Goal: Task Accomplishment & Management: Complete application form

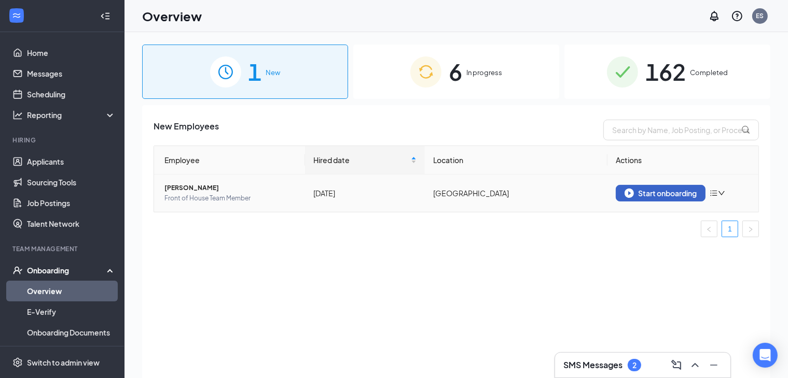
click at [674, 198] on button "Start onboarding" at bounding box center [660, 193] width 90 height 17
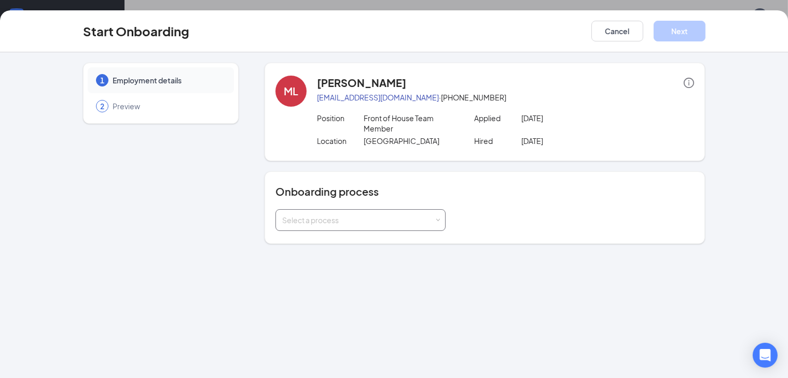
click at [360, 215] on div "Select a process" at bounding box center [358, 220] width 152 height 10
click at [317, 228] on li "All Employees" at bounding box center [334, 231] width 170 height 19
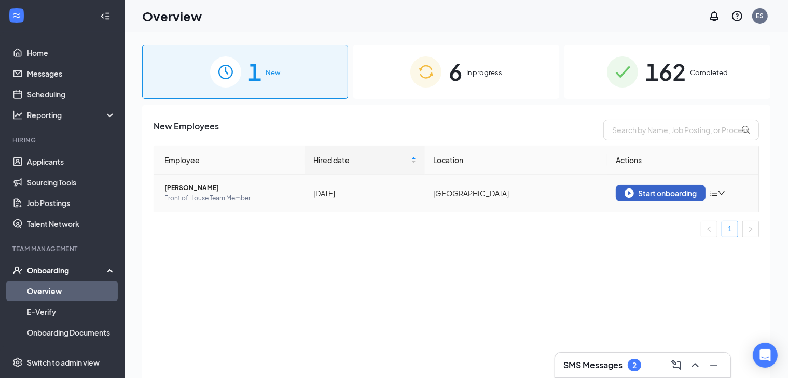
click at [685, 191] on div "Start onboarding" at bounding box center [660, 193] width 72 height 9
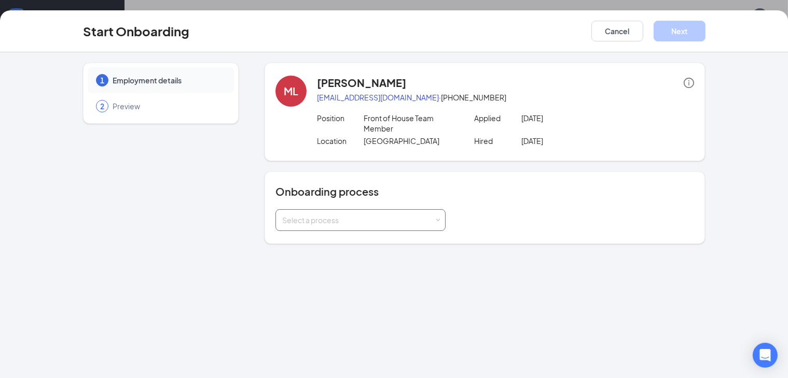
click at [376, 215] on div "Select a process" at bounding box center [358, 220] width 152 height 10
click at [307, 227] on li "All Employees" at bounding box center [334, 231] width 170 height 19
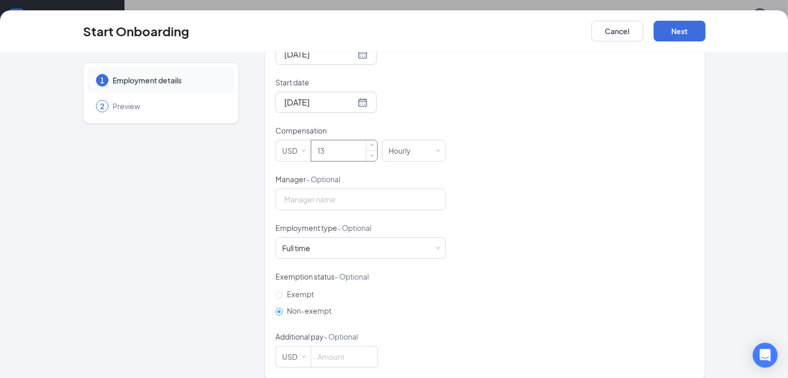
scroll to position [277, 0]
click at [296, 240] on div "Full time Works 30+ hours per week and is reasonably expected to work" at bounding box center [360, 246] width 157 height 21
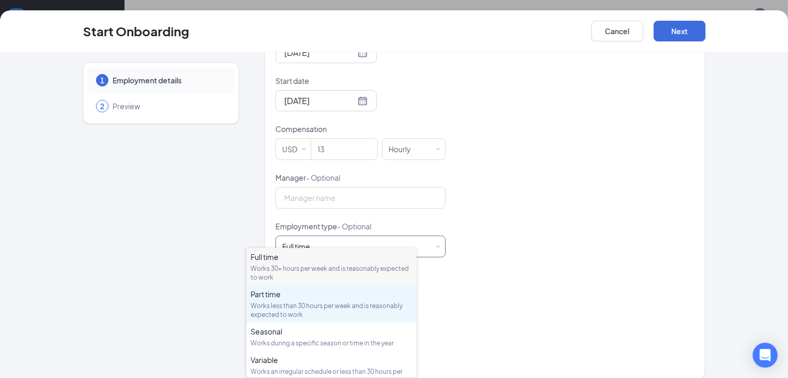
click at [290, 295] on div "Part time" at bounding box center [331, 294] width 162 height 10
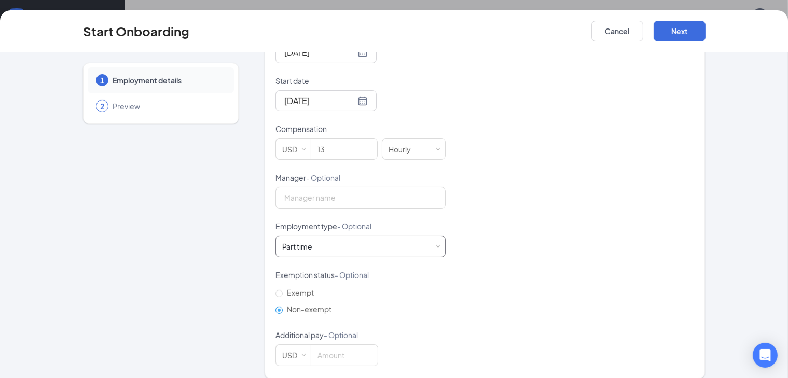
scroll to position [47, 0]
click at [705, 33] on button "Next" at bounding box center [679, 31] width 52 height 21
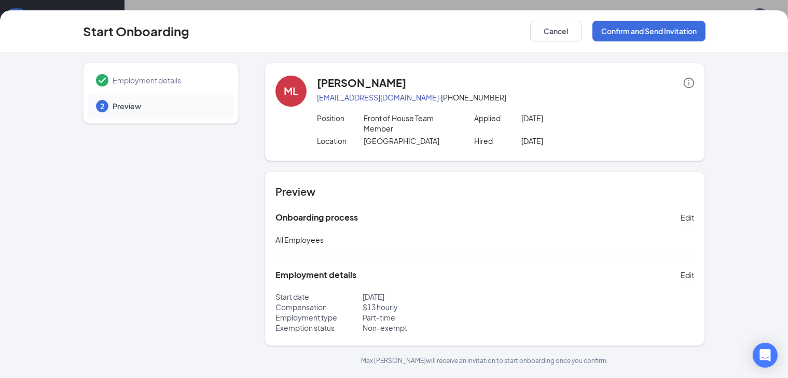
scroll to position [0, 0]
click at [677, 25] on button "Confirm and Send Invitation" at bounding box center [648, 31] width 113 height 21
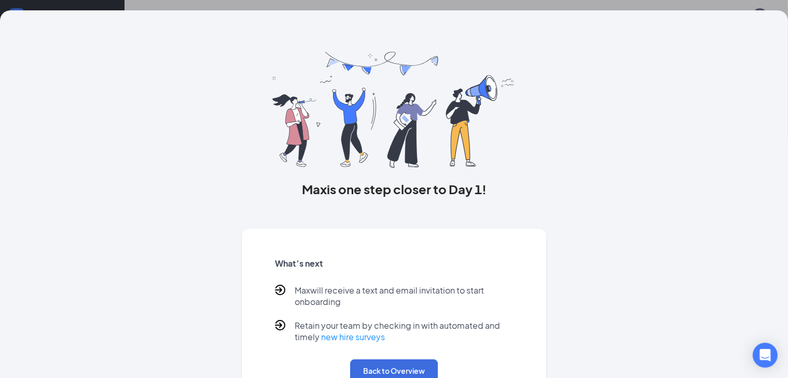
scroll to position [44, 0]
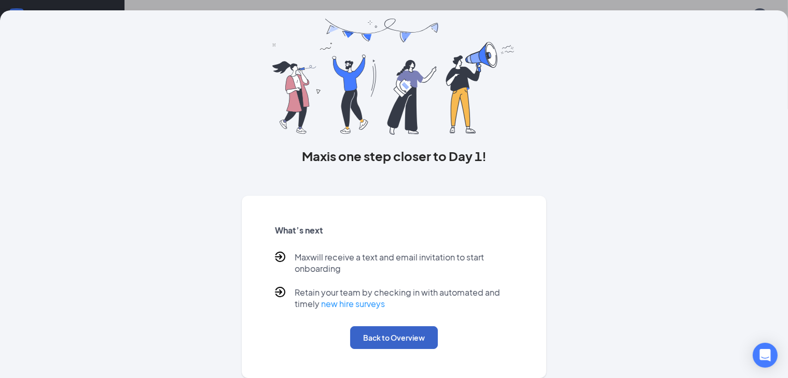
click at [374, 342] on button "Back to Overview" at bounding box center [394, 338] width 88 height 23
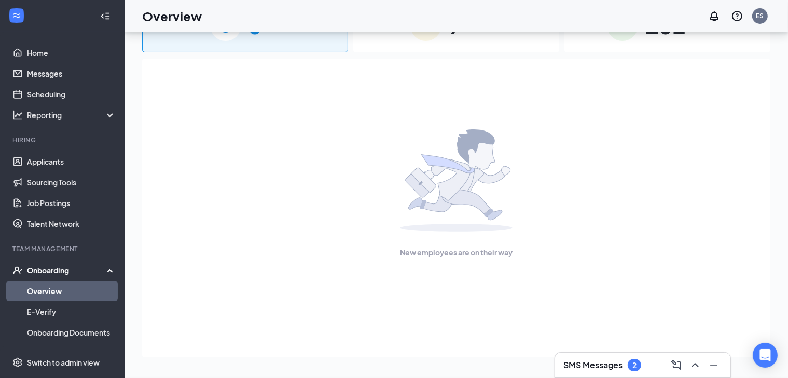
scroll to position [0, 0]
click at [50, 60] on link "Home" at bounding box center [71, 53] width 89 height 21
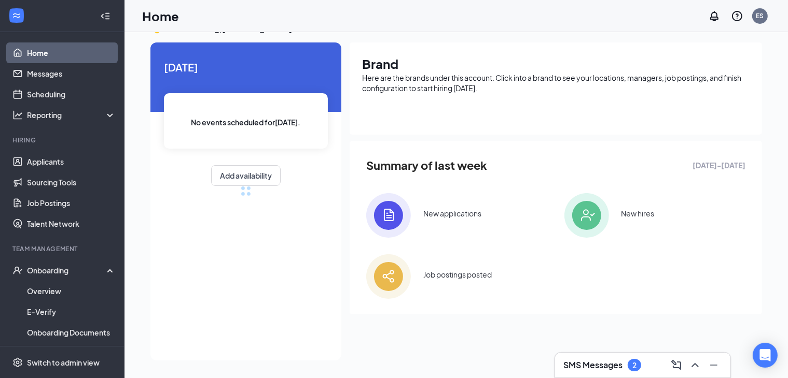
scroll to position [47, 0]
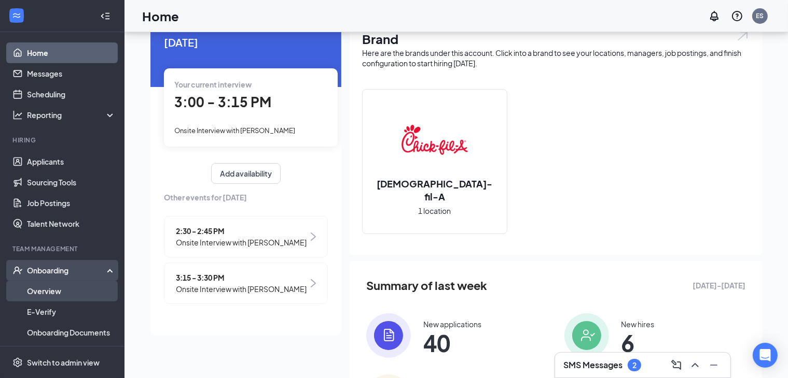
click at [75, 287] on link "Overview" at bounding box center [71, 291] width 89 height 21
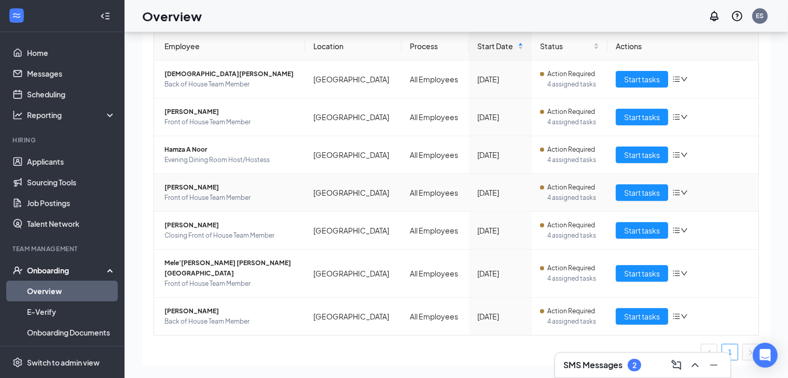
scroll to position [70, 0]
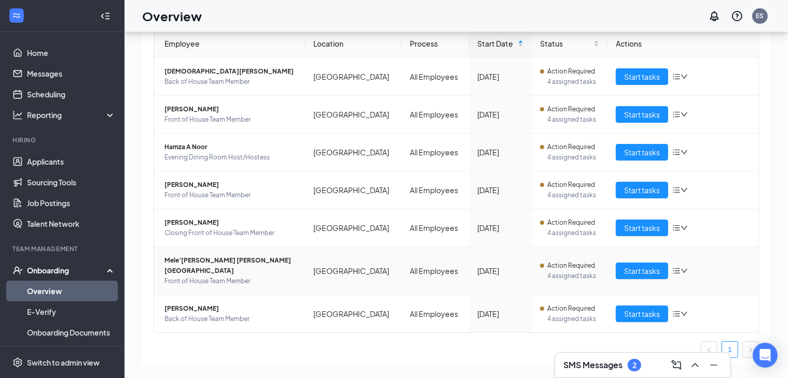
click at [191, 260] on span "Mele’[PERSON_NAME] [PERSON_NAME][GEOGRAPHIC_DATA]" at bounding box center [230, 266] width 132 height 21
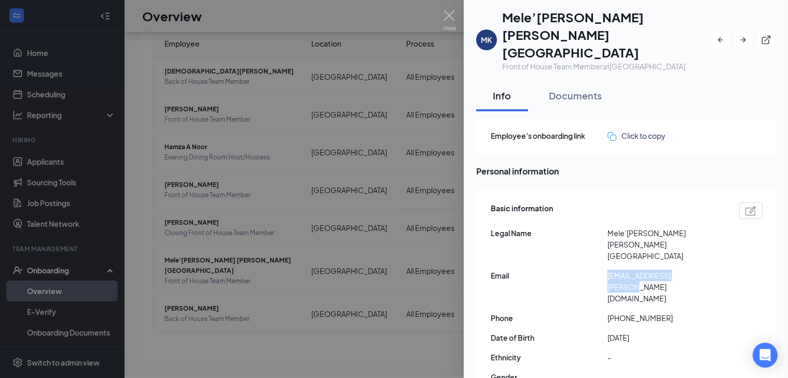
drag, startPoint x: 709, startPoint y: 217, endPoint x: 605, endPoint y: 220, distance: 104.3
click at [605, 270] on div "Email [EMAIL_ADDRESS][PERSON_NAME][DOMAIN_NAME]" at bounding box center [626, 287] width 272 height 34
copy div "[EMAIL_ADDRESS][PERSON_NAME][DOMAIN_NAME]"
click at [443, 19] on img at bounding box center [449, 20] width 13 height 20
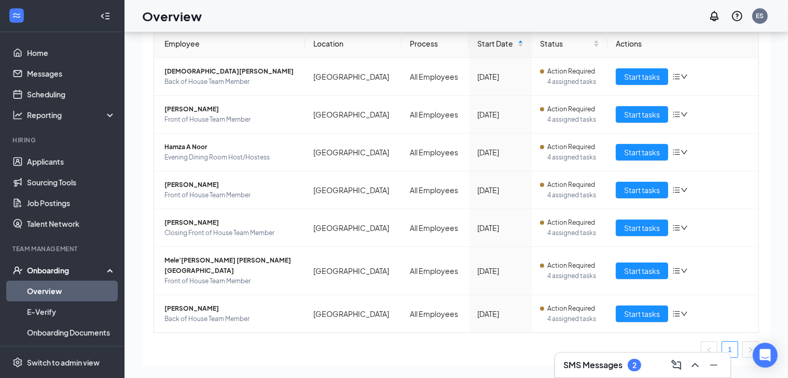
click at [581, 372] on div "SMS Messages 2" at bounding box center [642, 365] width 159 height 17
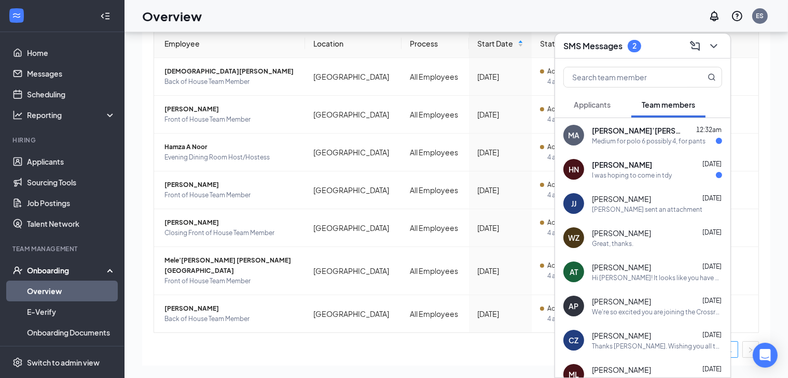
click at [668, 174] on div "I was hoping to come in tdy" at bounding box center [632, 175] width 80 height 9
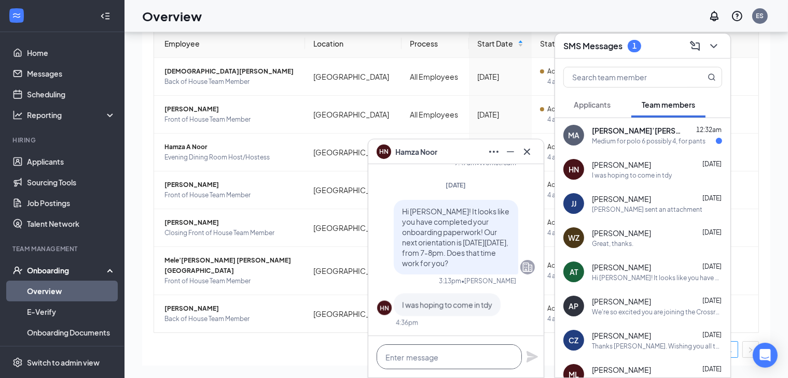
click at [454, 354] on textarea at bounding box center [448, 357] width 145 height 25
type textarea "[PERSON_NAME], does that time work for you?"
click at [527, 356] on icon "Plane" at bounding box center [531, 357] width 11 height 11
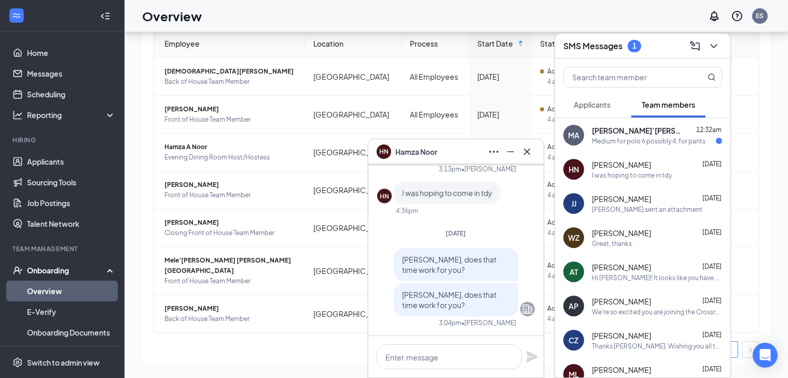
click at [612, 107] on button "Applicants" at bounding box center [592, 105] width 58 height 26
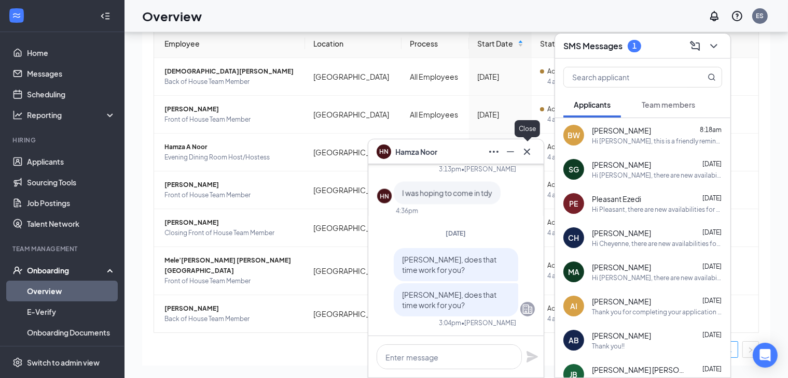
click at [532, 152] on icon "Cross" at bounding box center [527, 152] width 12 height 12
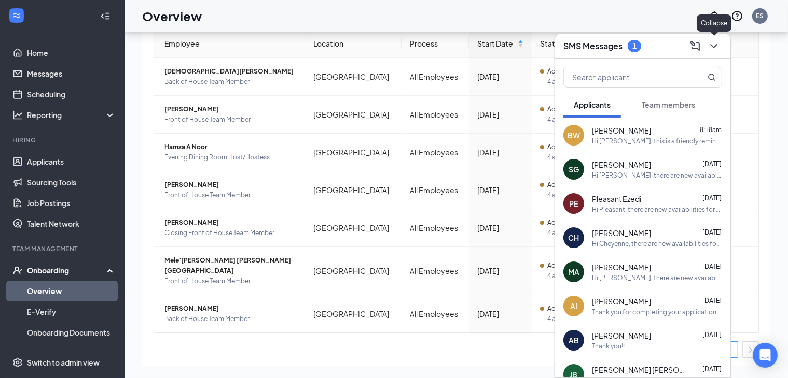
click at [713, 50] on icon "ChevronDown" at bounding box center [713, 46] width 12 height 12
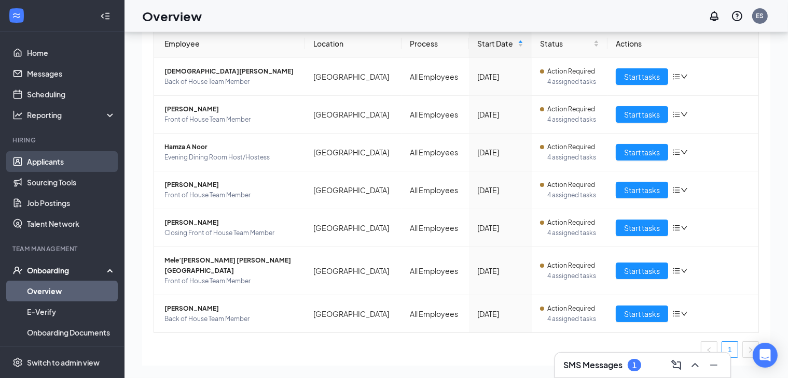
click at [77, 155] on link "Applicants" at bounding box center [71, 161] width 89 height 21
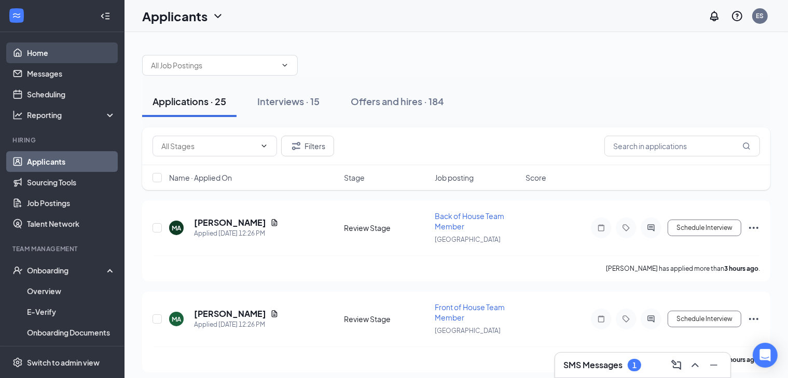
click at [51, 50] on link "Home" at bounding box center [71, 53] width 89 height 21
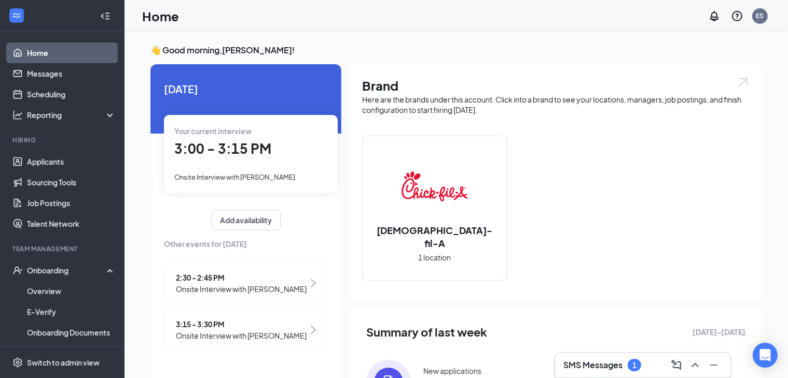
click at [287, 162] on div "Your current interview 3:00 - 3:15 PM Onsite Interview with [PERSON_NAME]" at bounding box center [251, 154] width 174 height 78
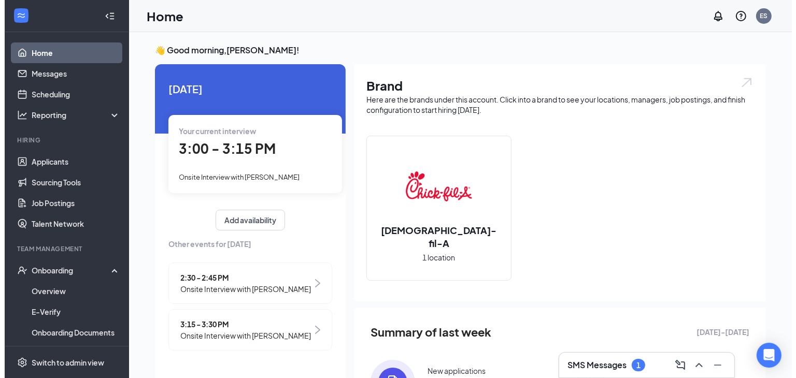
scroll to position [4, 0]
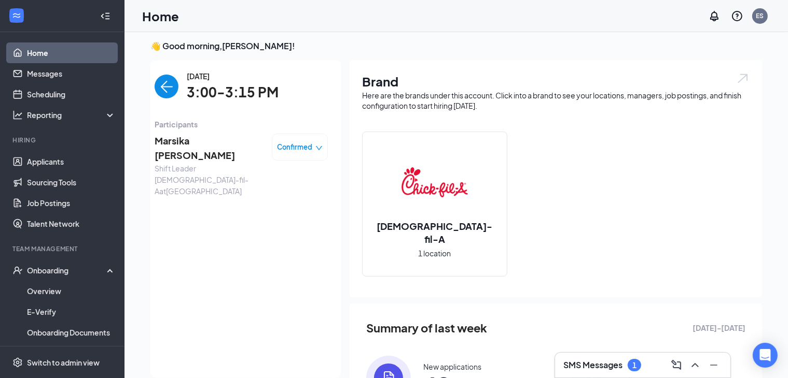
click at [221, 144] on span "Marsika [PERSON_NAME]" at bounding box center [209, 149] width 109 height 30
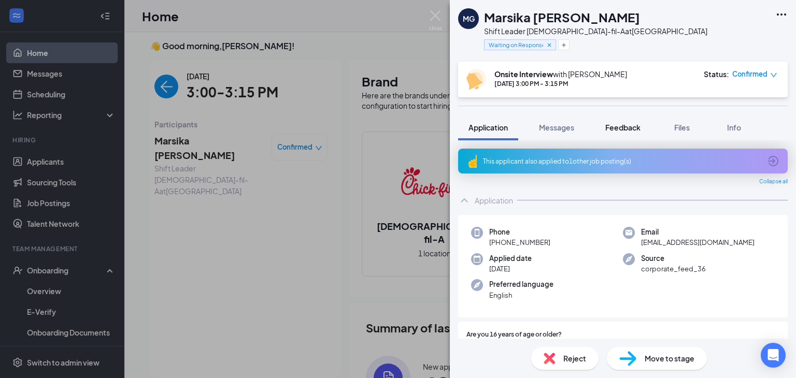
click at [621, 129] on span "Feedback" at bounding box center [623, 127] width 35 height 9
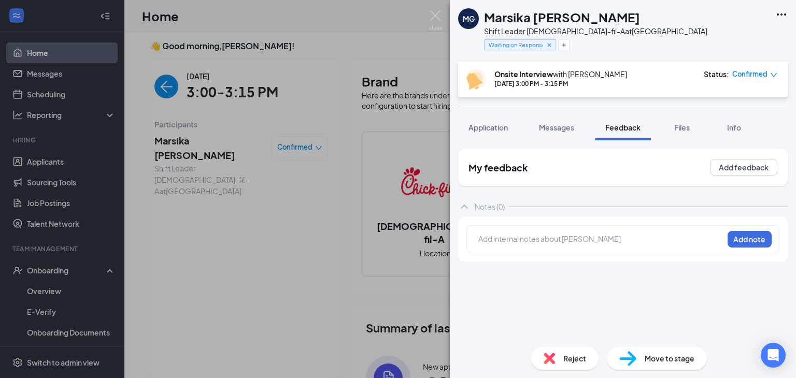
click at [529, 234] on div at bounding box center [601, 239] width 244 height 11
click at [748, 237] on button "Add note" at bounding box center [750, 239] width 44 height 17
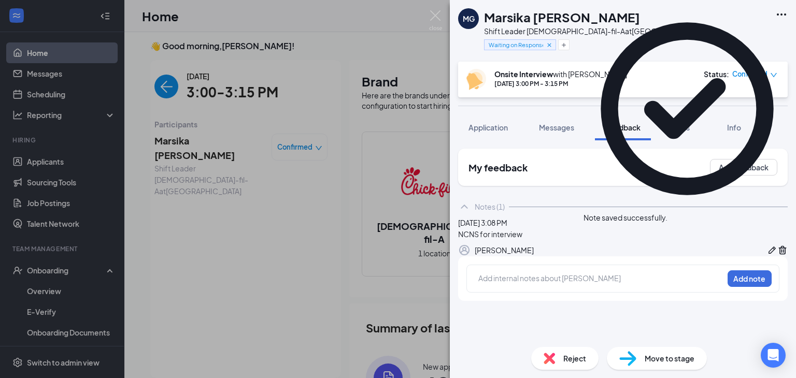
click at [578, 358] on span "Reject" at bounding box center [575, 358] width 23 height 11
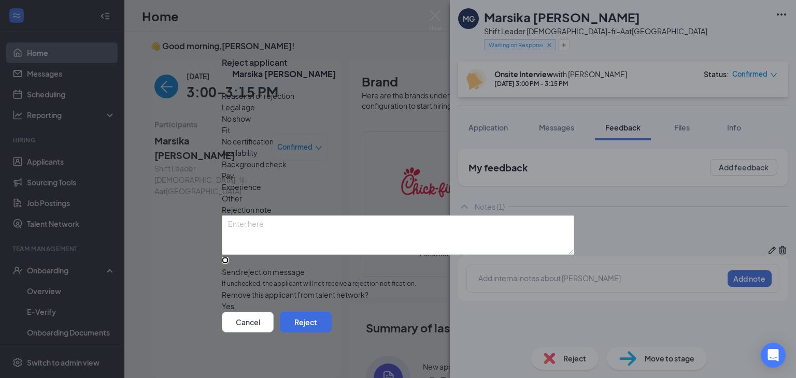
click at [229, 257] on input "Send rejection message If unchecked, the applicant will not receive a rejection…" at bounding box center [225, 260] width 7 height 7
checkbox input "true"
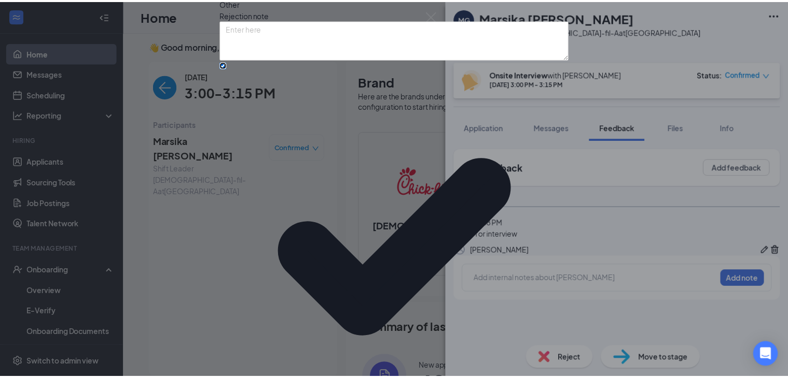
scroll to position [65, 0]
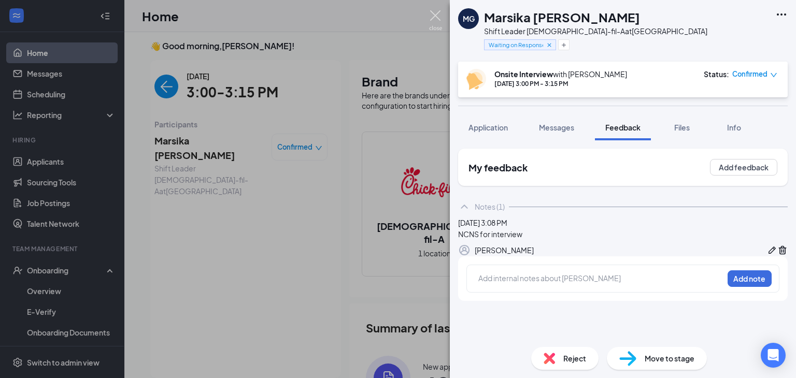
click at [437, 18] on img at bounding box center [435, 20] width 13 height 20
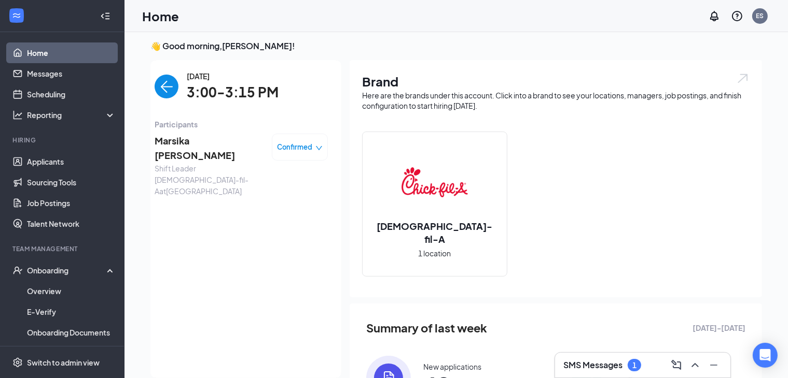
click at [160, 91] on img "back-button" at bounding box center [167, 87] width 24 height 24
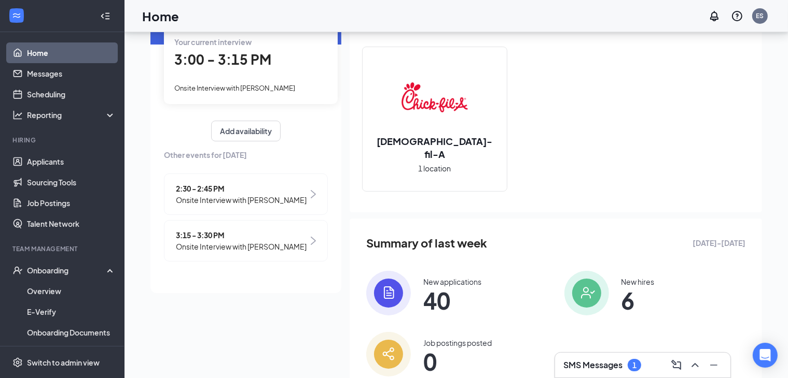
scroll to position [118, 0]
